Goal: Transaction & Acquisition: Register for event/course

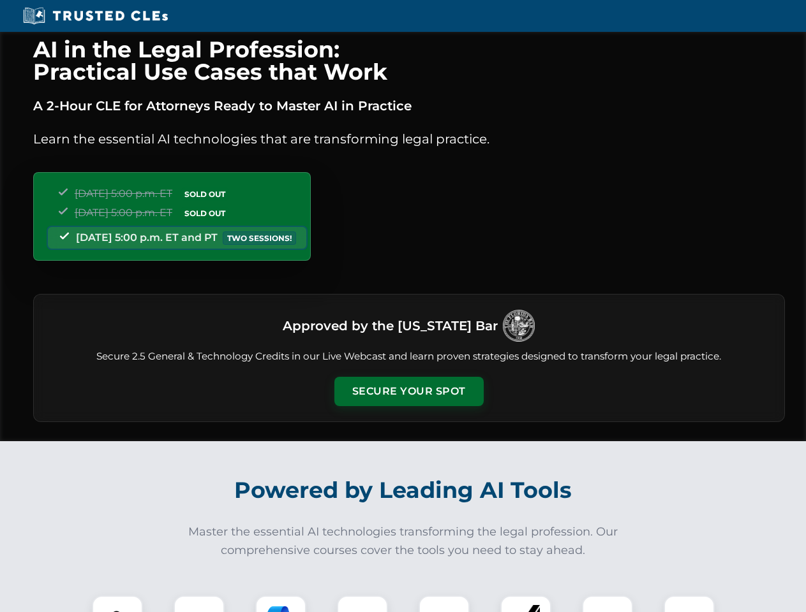
click at [408, 392] on button "Secure Your Spot" at bounding box center [408, 391] width 149 height 29
click at [117, 604] on img at bounding box center [117, 621] width 37 height 37
click at [199, 604] on div at bounding box center [199, 621] width 51 height 51
